Goal: Transaction & Acquisition: Purchase product/service

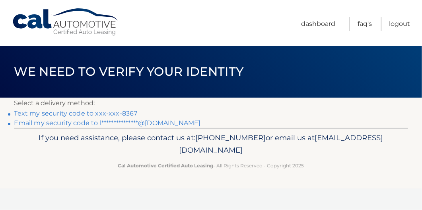
click at [111, 111] on link "Text my security code to xxx-xxx-8367" at bounding box center [75, 113] width 123 height 8
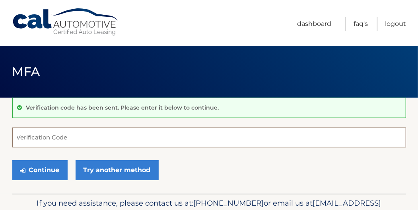
click at [89, 146] on input "Verification Code" at bounding box center [209, 137] width 394 height 20
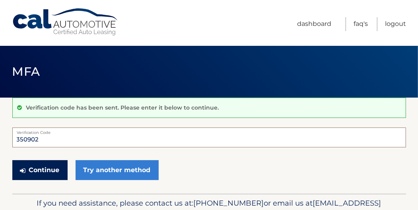
type input "350902"
click at [28, 166] on button "Continue" at bounding box center [39, 170] width 55 height 20
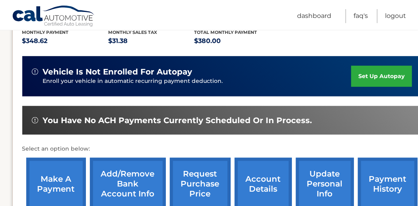
scroll to position [212, 0]
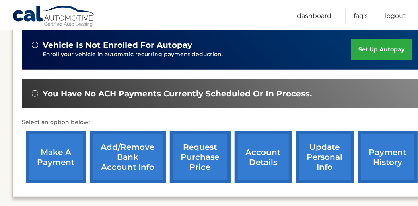
click at [52, 148] on link "make a payment" at bounding box center [56, 157] width 60 height 52
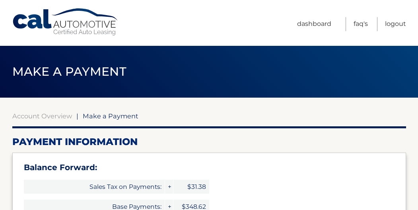
select select "YmE4MzRkYTQtNWIxNC00M2U1LWI3YWUtOTgyOWZhYjJjODA2"
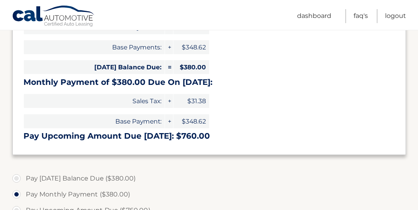
scroll to position [185, 0]
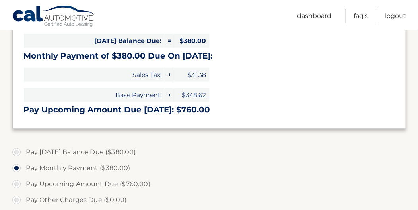
click at [18, 150] on label "Pay Today's Balance Due ($380.00)" at bounding box center [209, 152] width 394 height 16
click at [18, 150] on input "Pay Today's Balance Due ($380.00)" at bounding box center [20, 150] width 8 height 13
radio input "true"
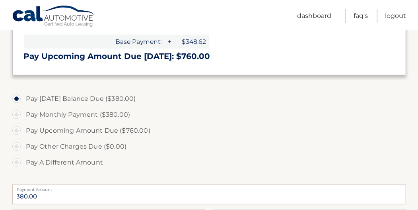
scroll to position [292, 0]
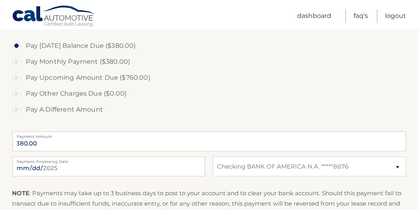
click at [18, 62] on label "Pay Monthly Payment ($380.00)" at bounding box center [209, 62] width 394 height 16
click at [18, 62] on input "Pay Monthly Payment ($380.00)" at bounding box center [20, 60] width 8 height 13
radio input "true"
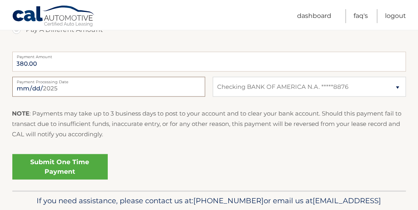
click at [166, 86] on input "2025-09-26" at bounding box center [108, 87] width 193 height 20
type input "2025-09-27"
click at [60, 168] on link "Submit One Time Payment" at bounding box center [60, 166] width 96 height 25
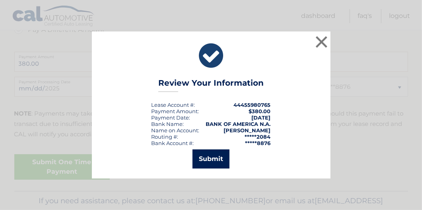
click at [209, 159] on button "Submit" at bounding box center [211, 158] width 37 height 19
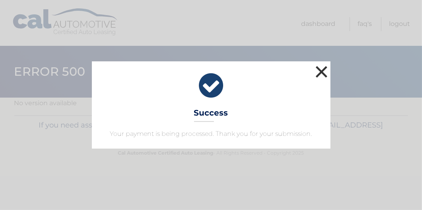
click at [315, 77] on button "×" at bounding box center [322, 72] width 16 height 16
